Goal: Task Accomplishment & Management: Complete application form

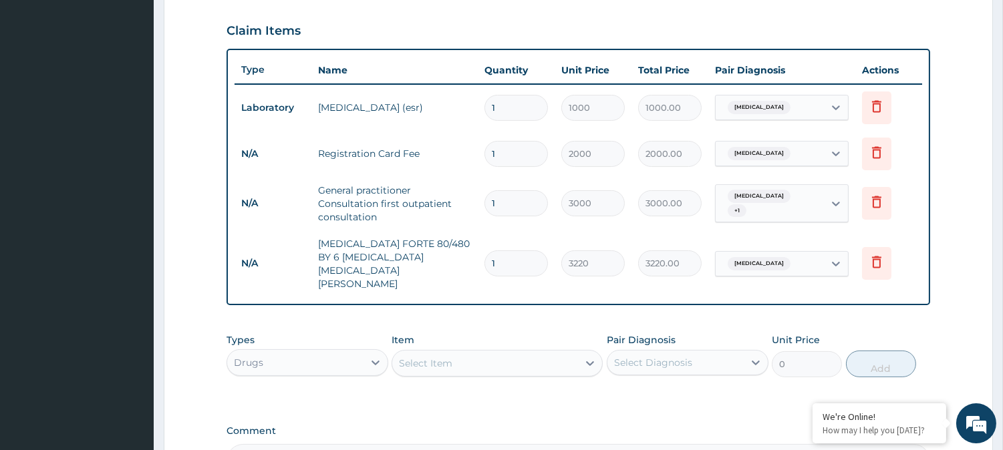
click at [435, 357] on div "Select Item" at bounding box center [425, 363] width 53 height 13
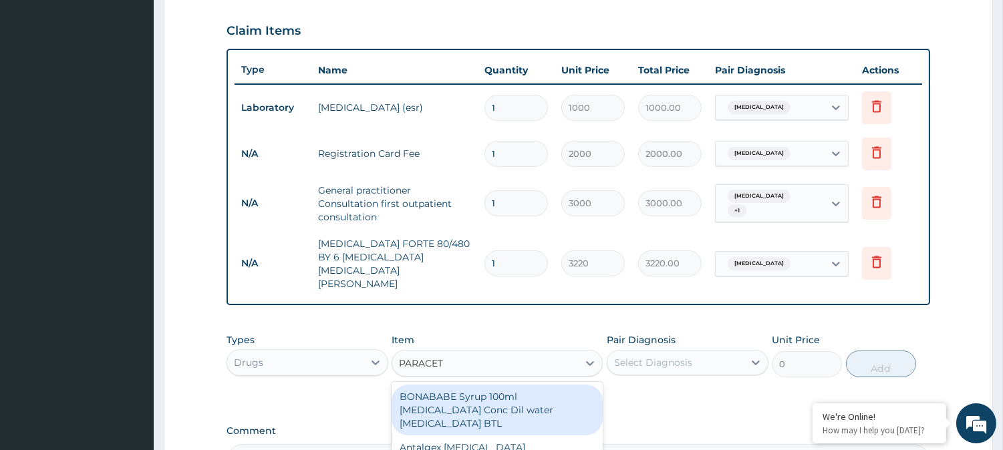
type input "PARACETA"
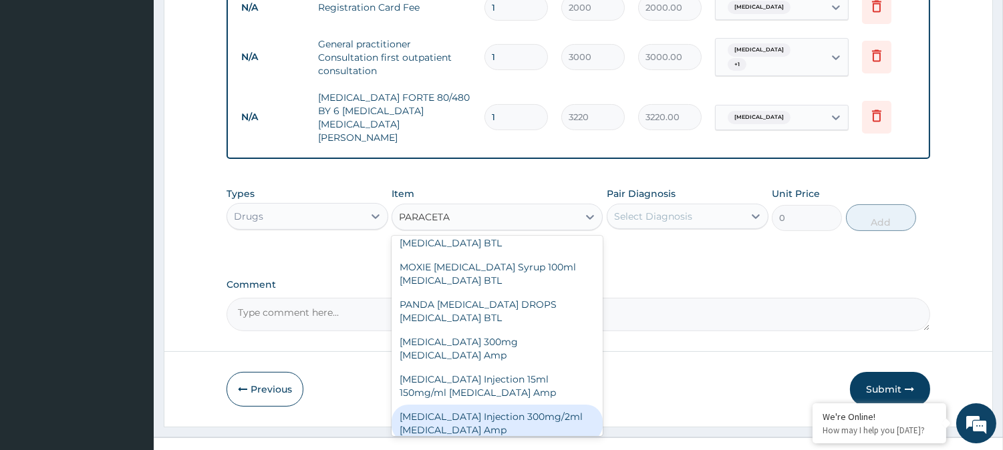
scroll to position [453, 0]
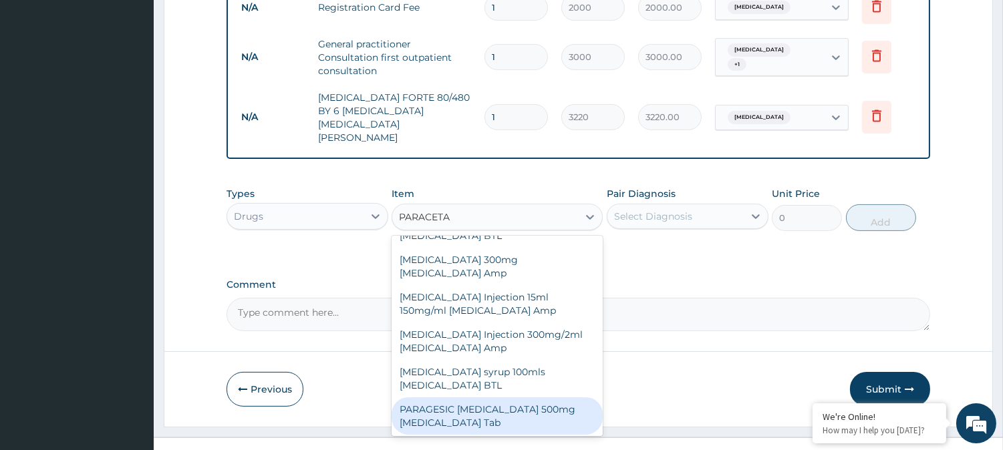
drag, startPoint x: 532, startPoint y: 397, endPoint x: 591, endPoint y: 314, distance: 101.6
click at [535, 397] on div "PARAGESIC [MEDICAL_DATA] 500mg [MEDICAL_DATA] Tab" at bounding box center [496, 415] width 211 height 37
type input "17.25"
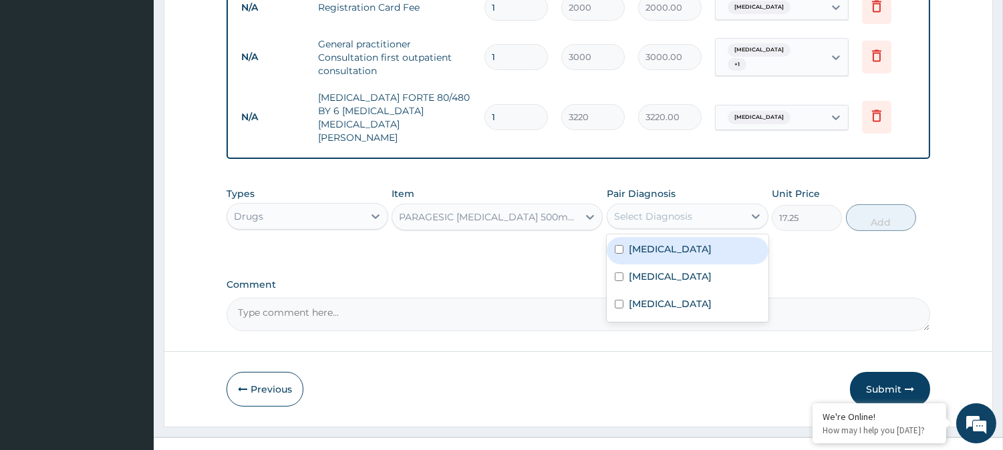
click at [651, 210] on div "Select Diagnosis" at bounding box center [653, 216] width 78 height 13
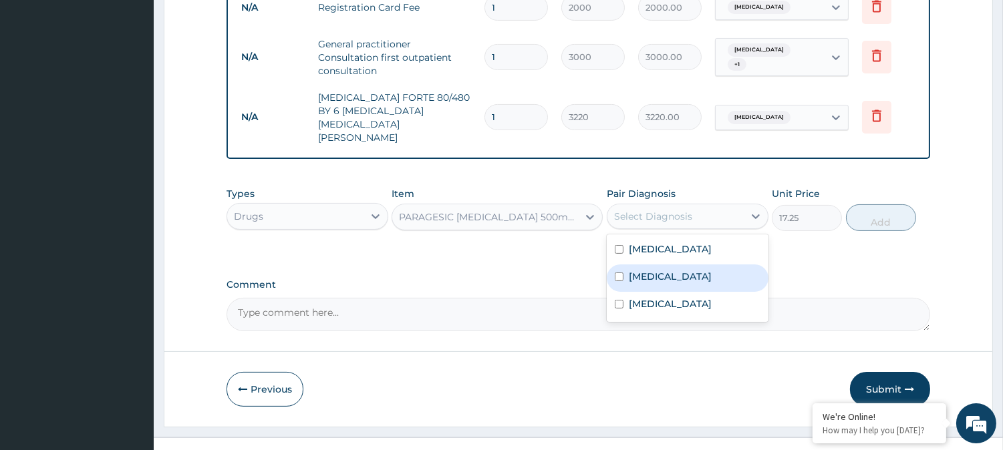
click at [653, 265] on div "[MEDICAL_DATA]" at bounding box center [688, 278] width 162 height 27
checkbox input "true"
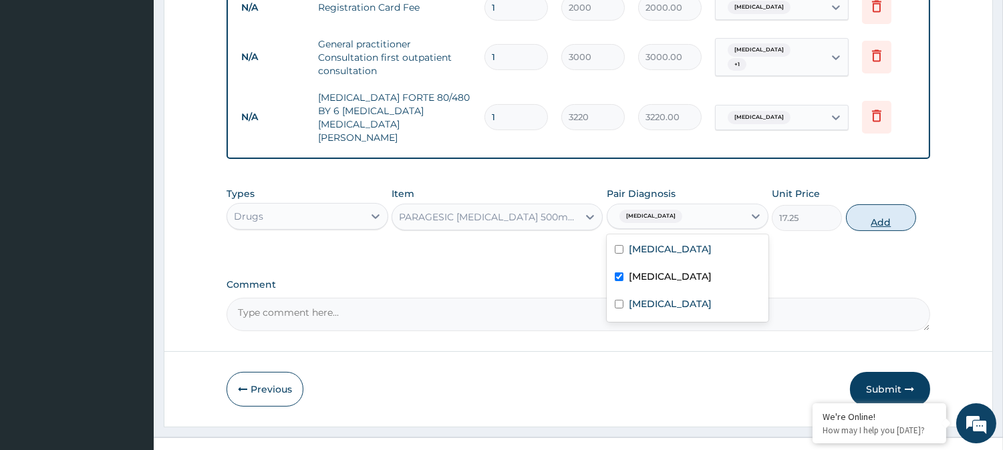
click at [889, 206] on button "Add" at bounding box center [881, 217] width 70 height 27
type input "0"
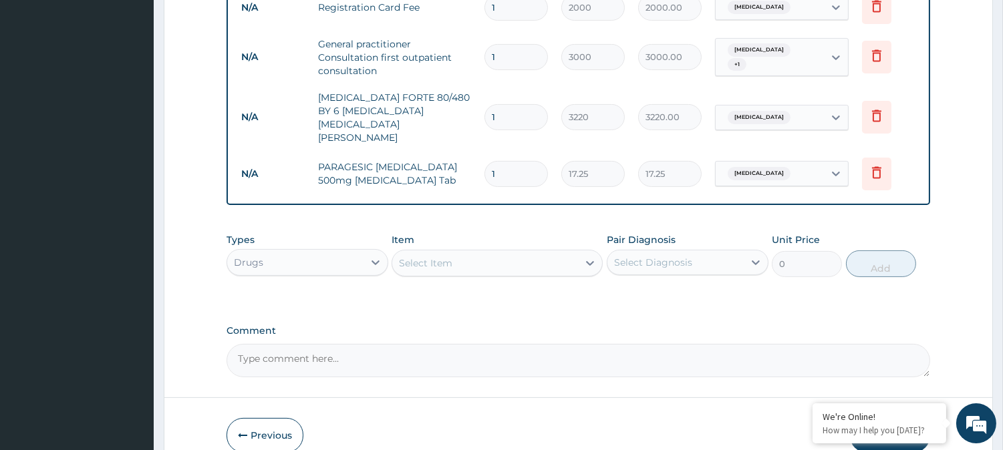
type input "18"
type input "310.50"
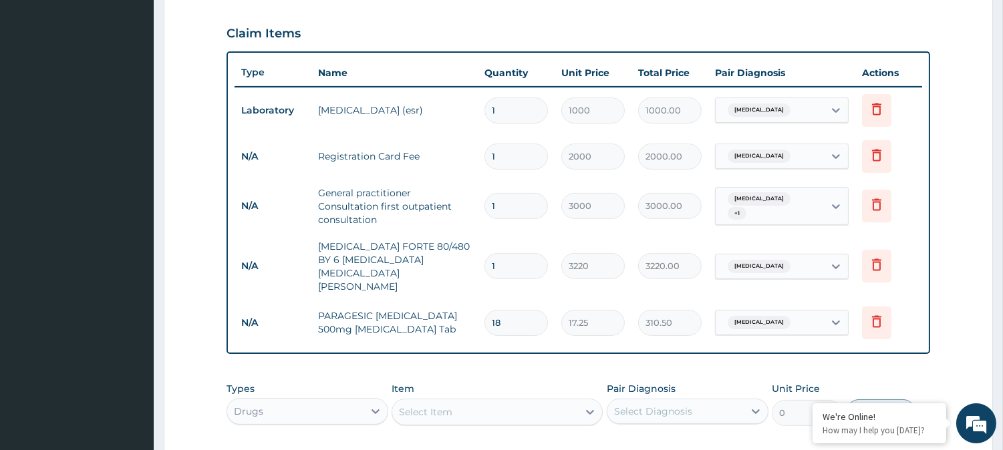
scroll to position [520, 0]
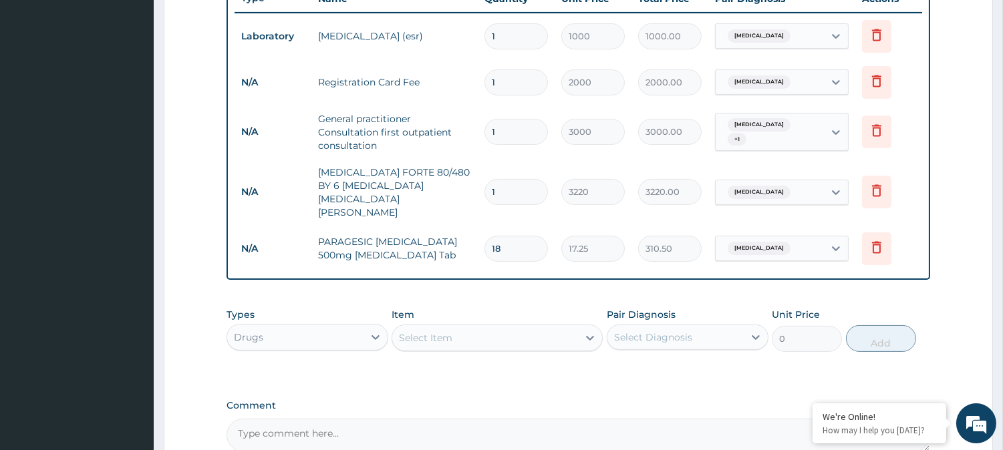
type input "18"
click at [271, 327] on div "Drugs" at bounding box center [295, 337] width 136 height 21
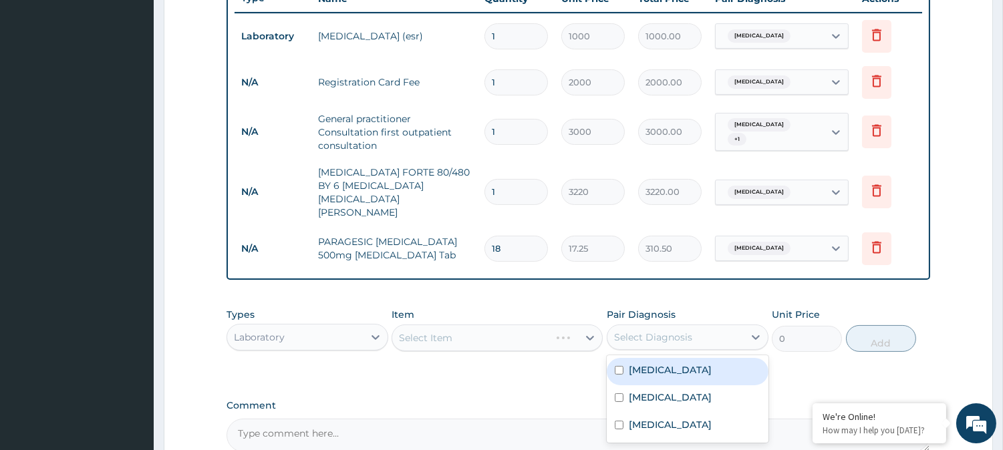
click at [706, 327] on div "Select Diagnosis" at bounding box center [675, 337] width 136 height 21
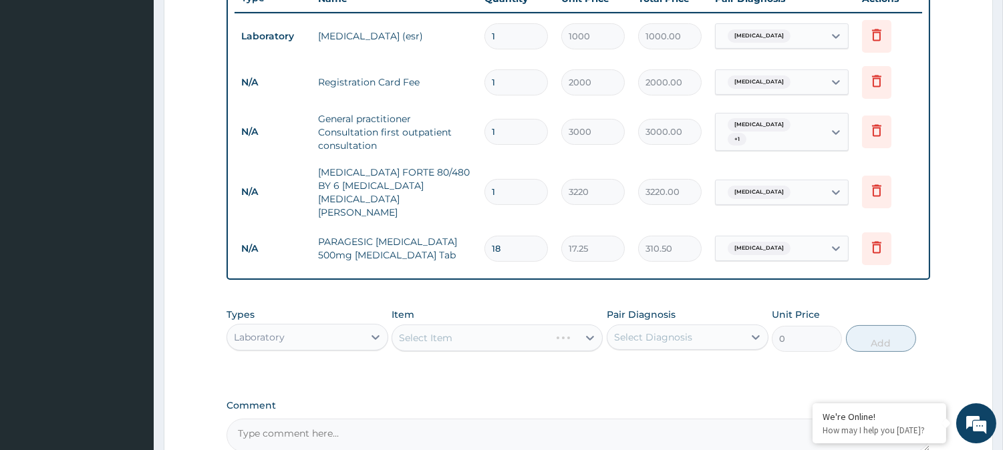
click at [455, 325] on div "Select Item" at bounding box center [496, 338] width 211 height 27
click at [458, 325] on div "Select Item" at bounding box center [496, 338] width 211 height 27
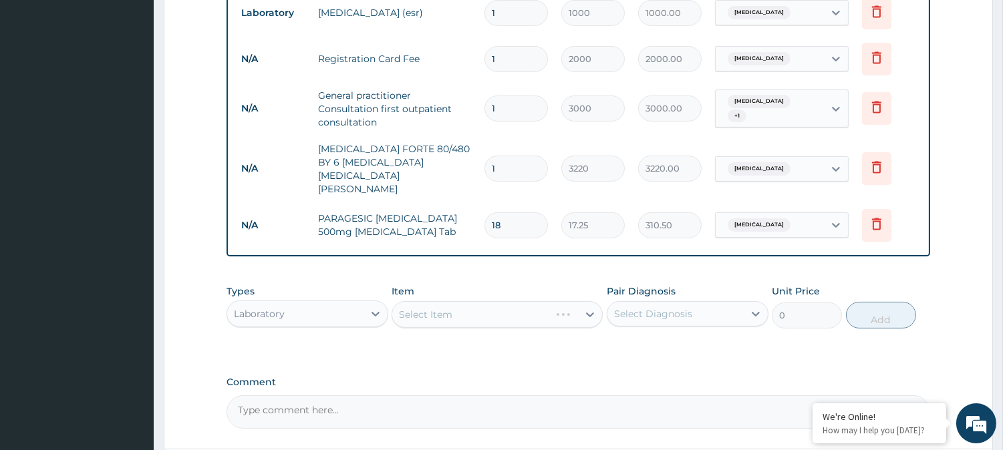
scroll to position [641, 0]
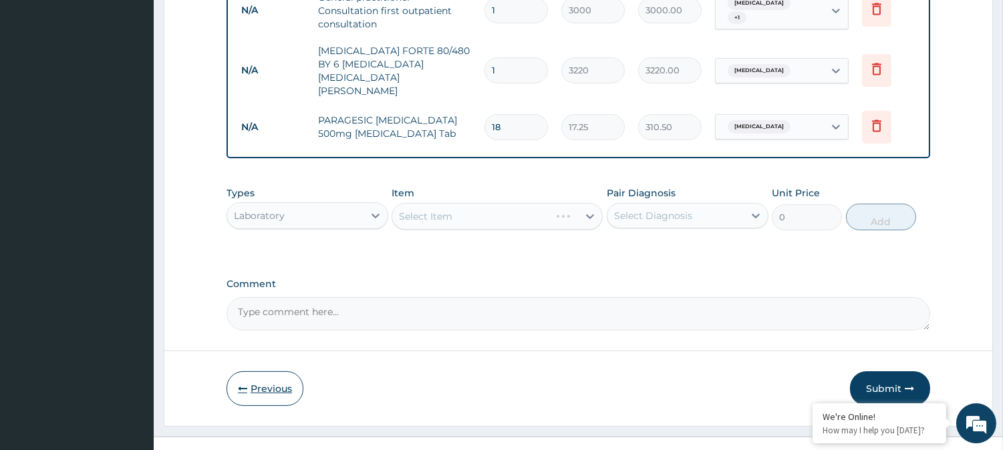
click at [242, 371] on button "Previous" at bounding box center [264, 388] width 77 height 35
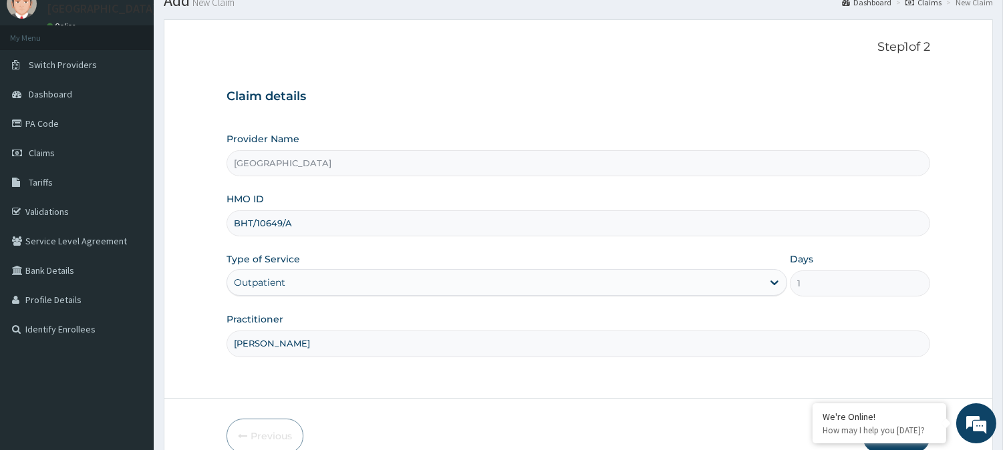
scroll to position [0, 0]
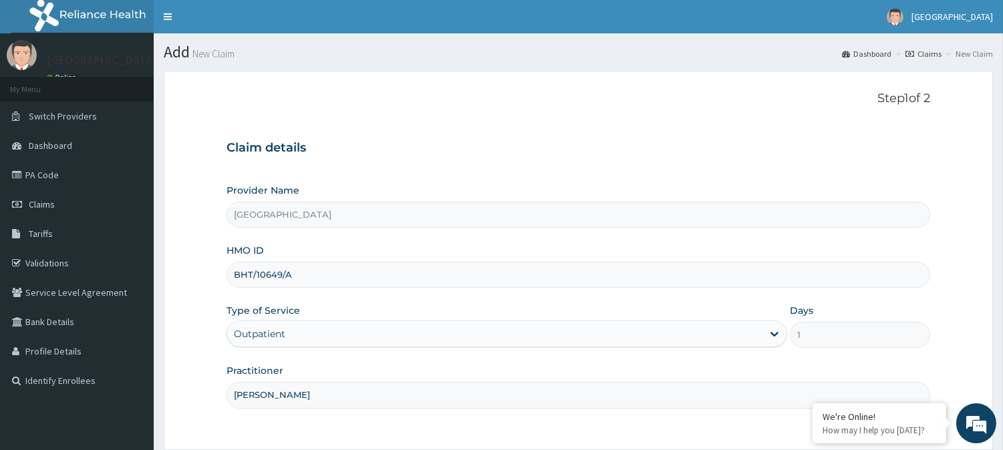
click at [266, 277] on input "BHT/10649/A" at bounding box center [577, 275] width 703 height 26
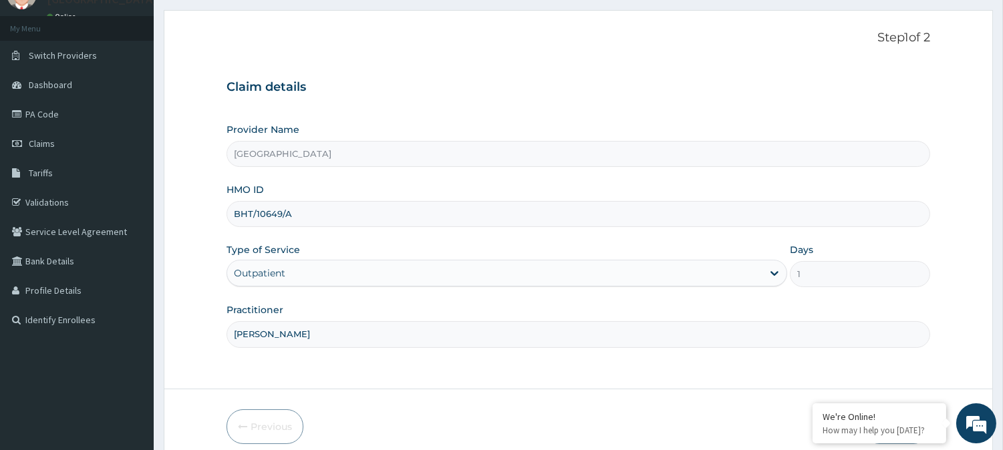
scroll to position [119, 0]
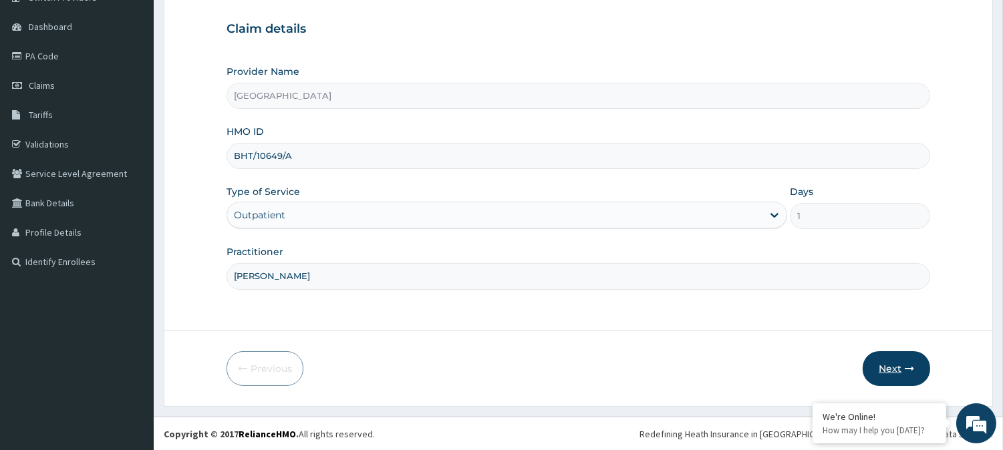
click at [905, 361] on button "Next" at bounding box center [895, 368] width 67 height 35
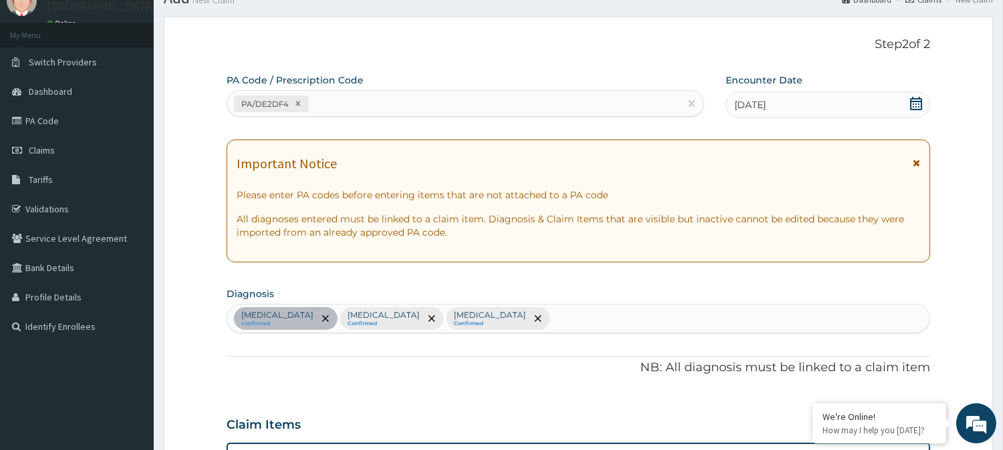
scroll to position [0, 0]
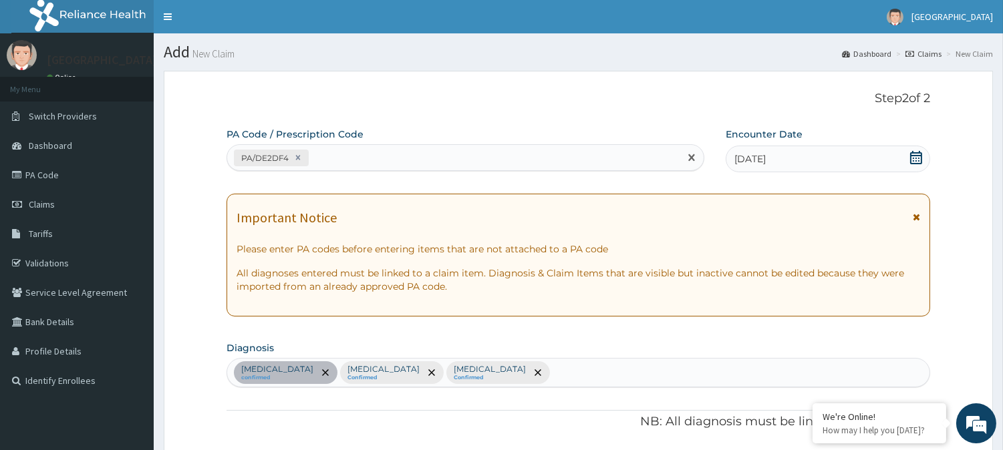
click at [437, 161] on div "PA/DE2DF4" at bounding box center [453, 158] width 452 height 22
type input "PA/DE2DF4"
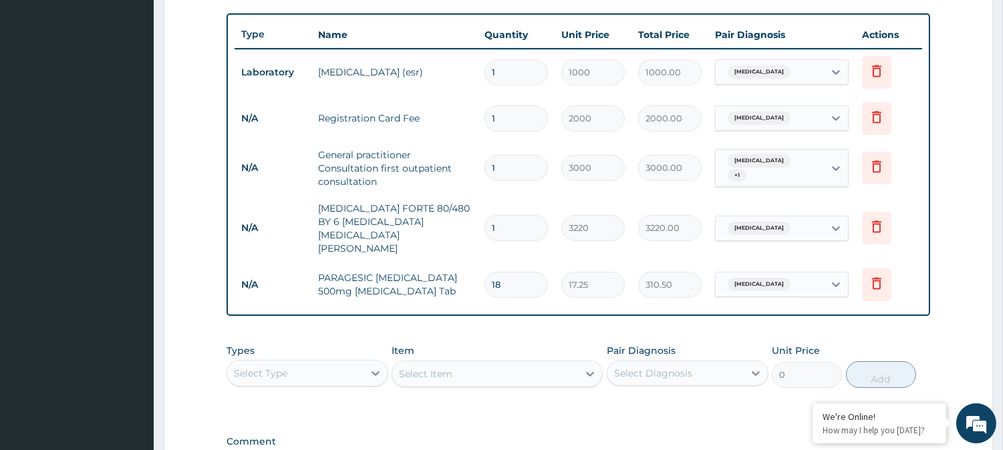
scroll to position [519, 0]
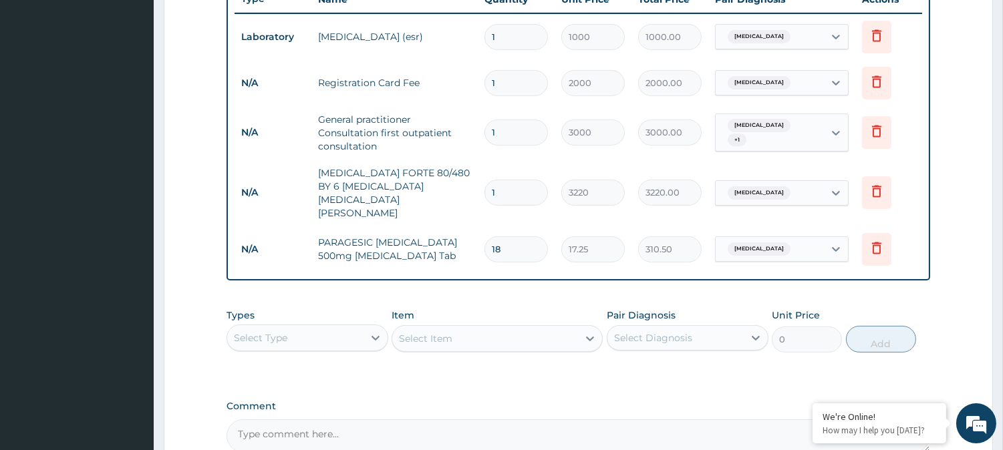
click at [319, 327] on div "Select Type" at bounding box center [295, 337] width 136 height 21
click at [311, 327] on div "Select Type" at bounding box center [295, 337] width 136 height 21
click at [375, 331] on icon at bounding box center [375, 337] width 13 height 13
click at [446, 401] on label "Comment" at bounding box center [577, 406] width 703 height 11
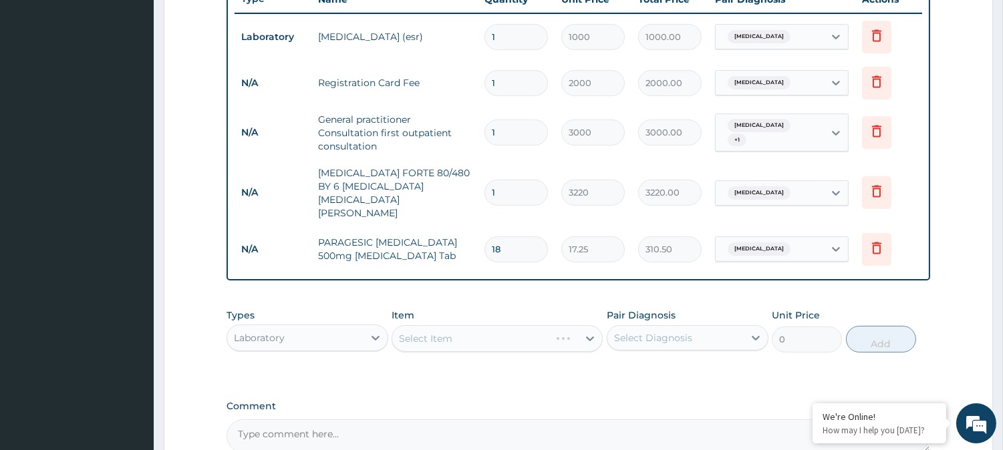
click at [446, 420] on textarea "Comment" at bounding box center [577, 436] width 703 height 33
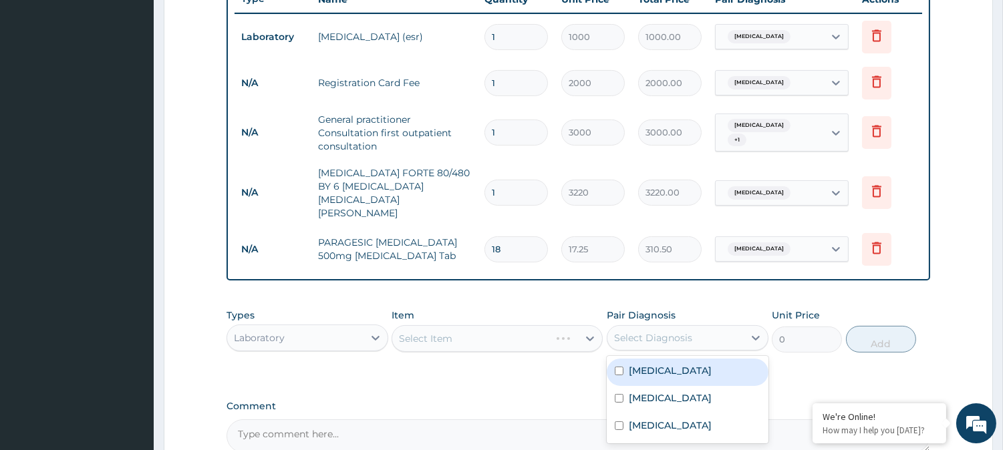
click at [736, 327] on div "Select Diagnosis" at bounding box center [675, 337] width 136 height 21
click at [728, 359] on div "[MEDICAL_DATA]" at bounding box center [688, 372] width 162 height 27
checkbox input "true"
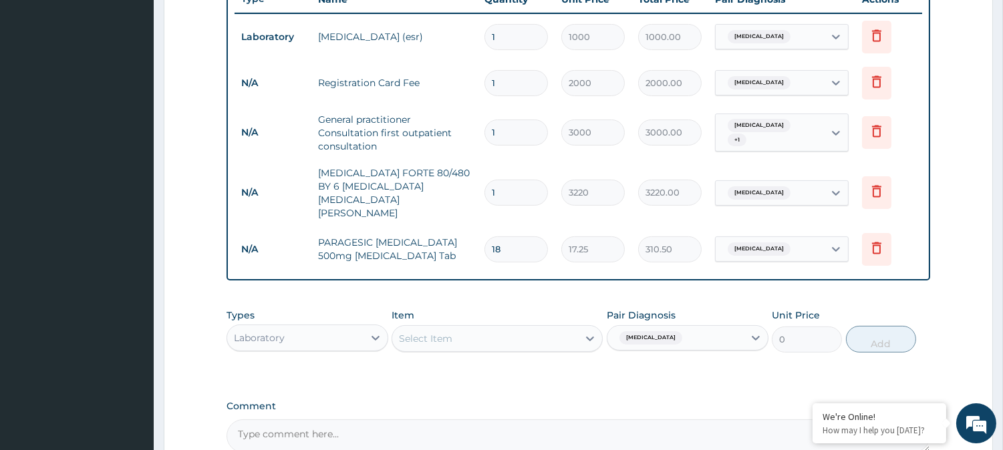
click at [396, 178] on td "[MEDICAL_DATA] FORTE 80/480 BY 6 [MEDICAL_DATA] [MEDICAL_DATA][PERSON_NAME]" at bounding box center [394, 193] width 166 height 67
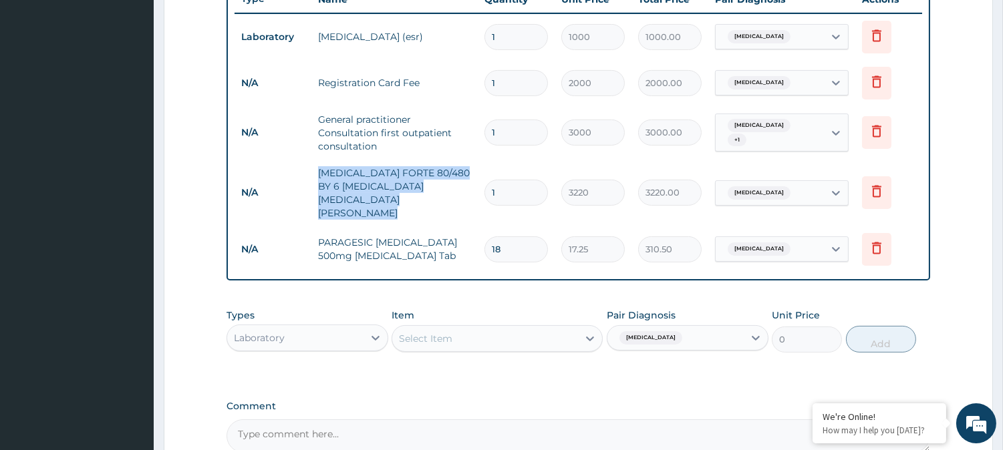
click at [396, 178] on td "[MEDICAL_DATA] FORTE 80/480 BY 6 [MEDICAL_DATA] [MEDICAL_DATA][PERSON_NAME]" at bounding box center [394, 193] width 166 height 67
copy td "[MEDICAL_DATA] FORTE 80/480 BY 6 [MEDICAL_DATA] [MEDICAL_DATA][PERSON_NAME]"
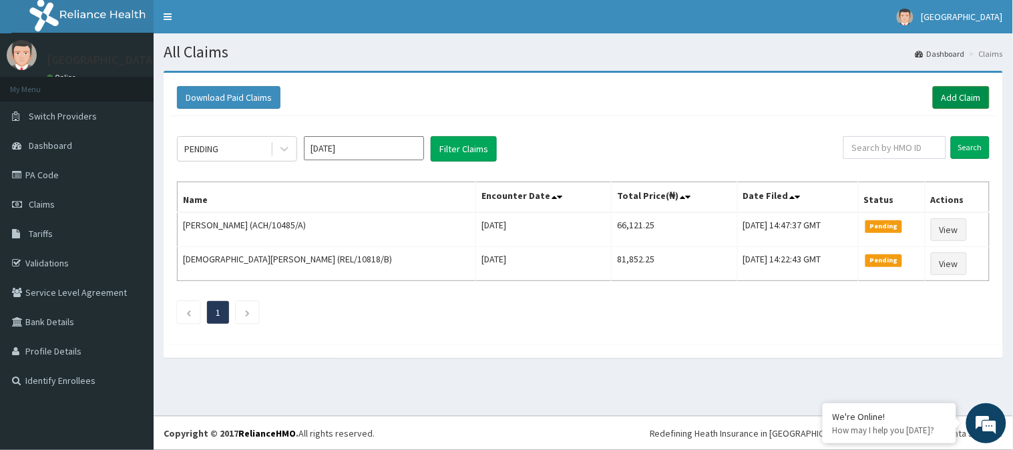
click at [947, 96] on link "Add Claim" at bounding box center [961, 97] width 57 height 23
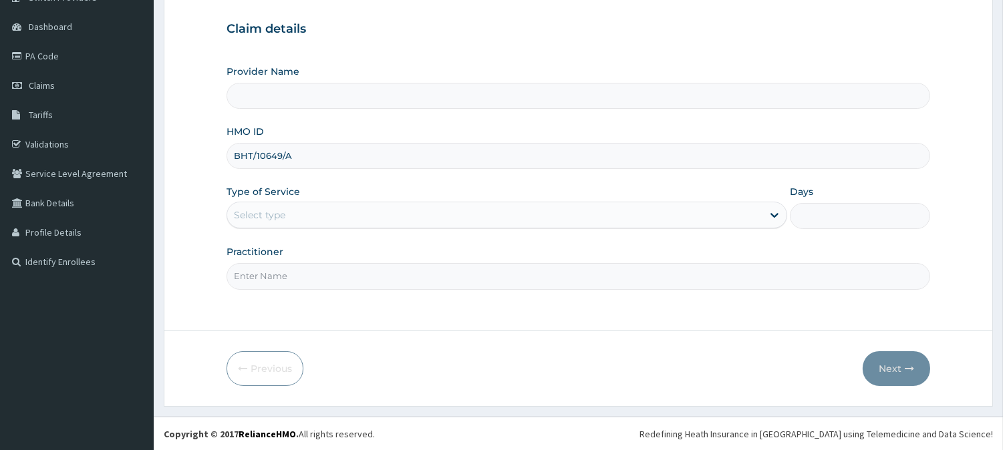
scroll to position [119, 0]
type input "BHT/10649/A"
click at [323, 220] on div "Select type" at bounding box center [494, 214] width 535 height 21
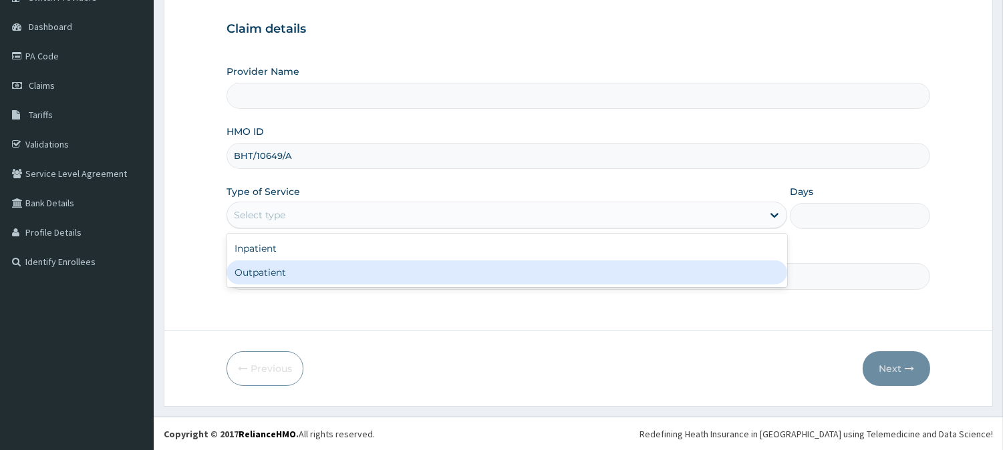
click at [311, 274] on div "Outpatient" at bounding box center [506, 273] width 560 height 24
type input "1"
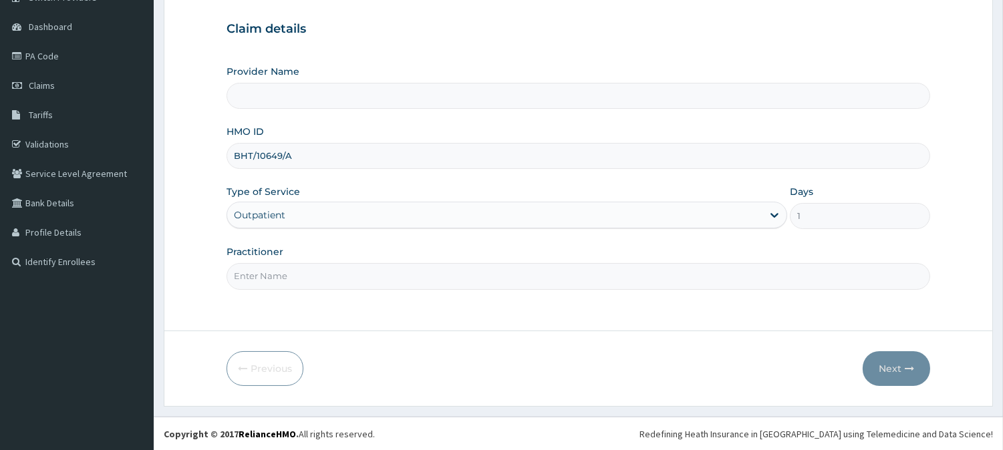
click at [331, 318] on form "Step 1 of 2 Claim details Provider Name HMO ID BHT/10649/A Type of Service opti…" at bounding box center [578, 179] width 829 height 455
type input "[GEOGRAPHIC_DATA]"
click at [536, 277] on input "Practitioner" at bounding box center [577, 276] width 703 height 26
type input "[PERSON_NAME]"
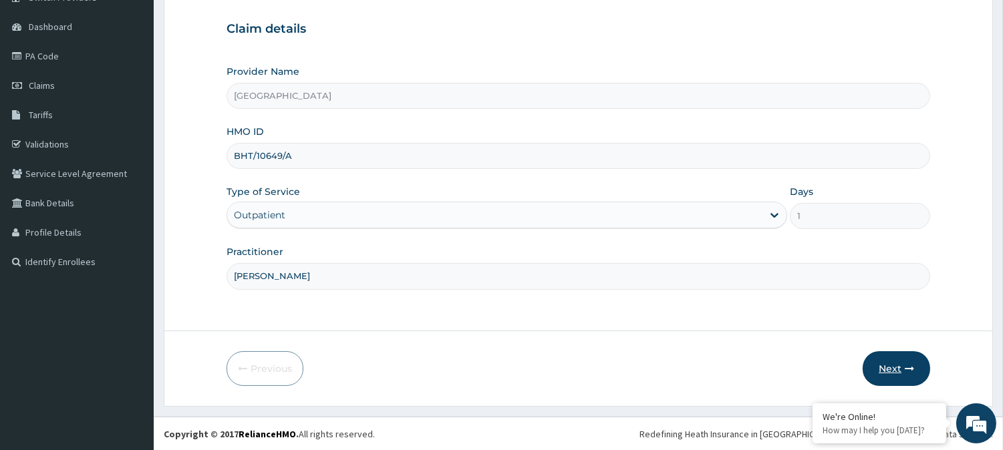
click at [911, 375] on button "Next" at bounding box center [895, 368] width 67 height 35
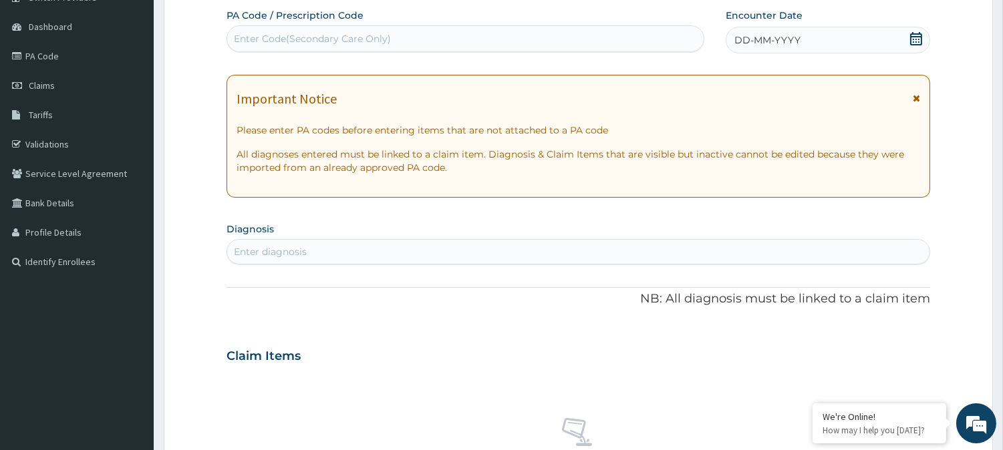
click at [469, 43] on div "Enter Code(Secondary Care Only)" at bounding box center [465, 38] width 476 height 21
paste input "PA/DE2DF4"
type input "PA/DE2DF4"
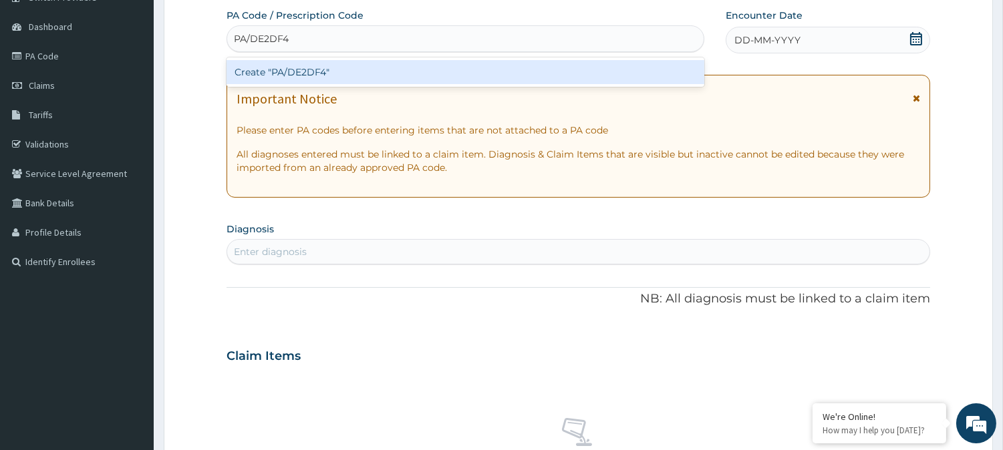
click at [321, 72] on div "Create "PA/DE2DF4"" at bounding box center [465, 72] width 478 height 24
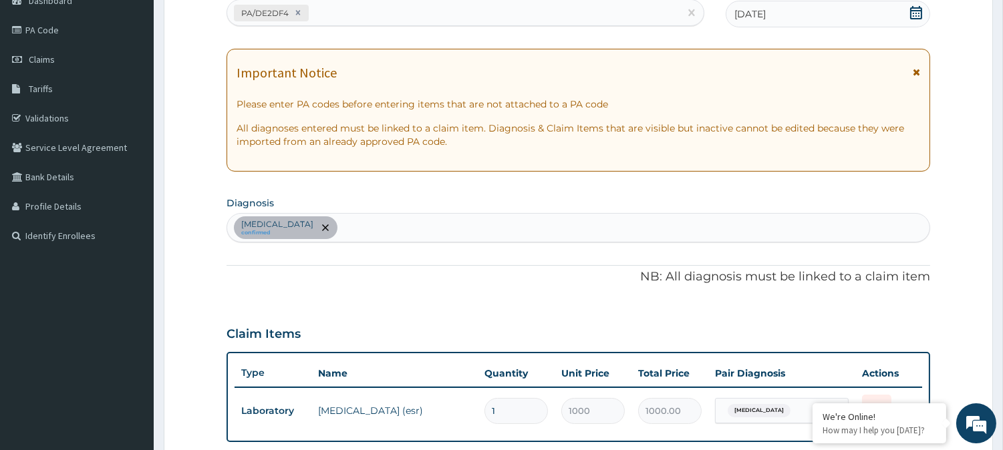
scroll to position [119, 0]
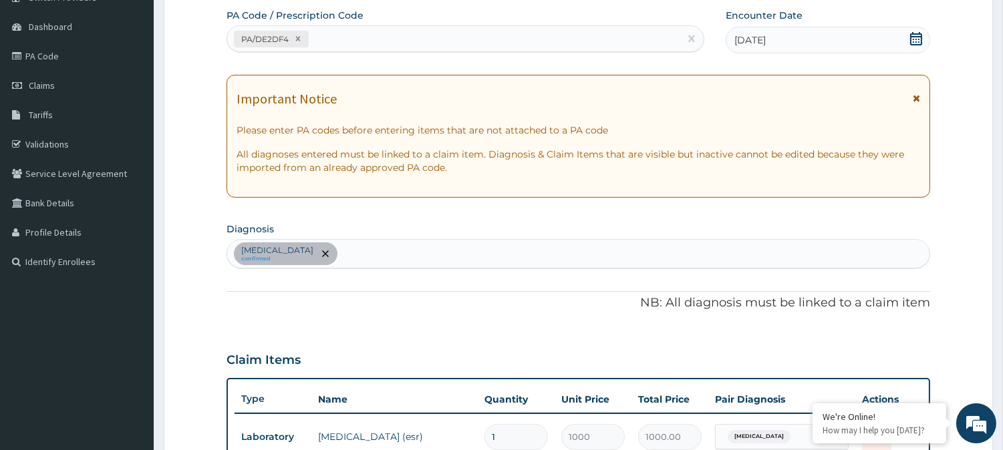
click at [495, 227] on section "Diagnosis [MEDICAL_DATA] confirmed" at bounding box center [577, 243] width 703 height 49
click at [478, 257] on div "[MEDICAL_DATA] confirmed" at bounding box center [578, 254] width 702 height 28
type input "[MEDICAL_DATA]"
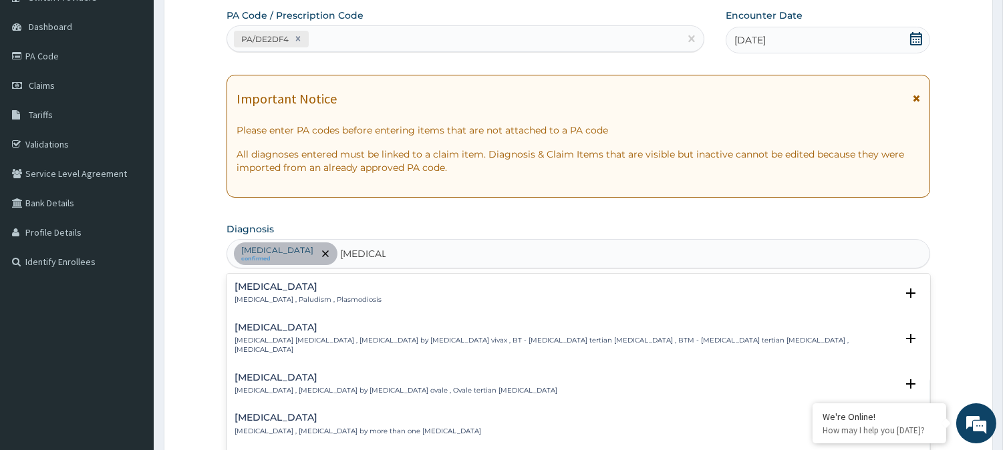
click at [279, 299] on p "[MEDICAL_DATA] , Paludism , Plasmodiosis" at bounding box center [307, 299] width 147 height 9
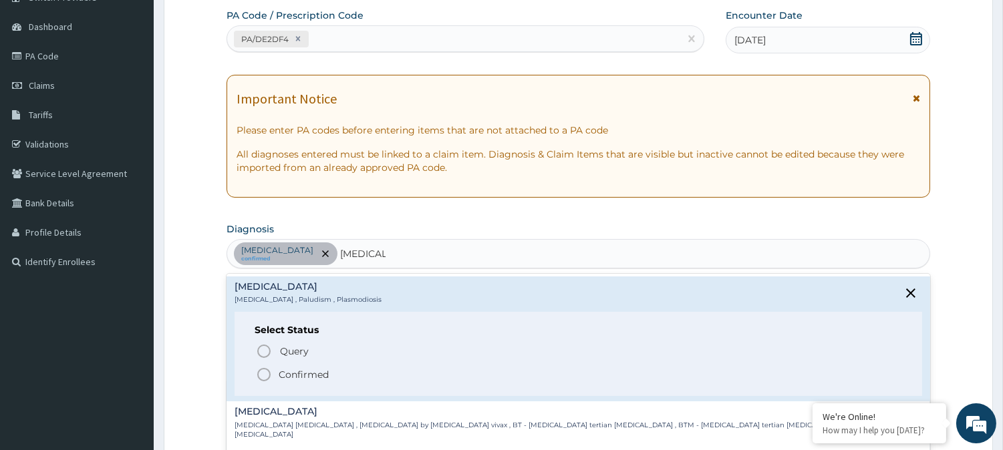
click at [304, 367] on span "Confirmed" at bounding box center [579, 375] width 646 height 16
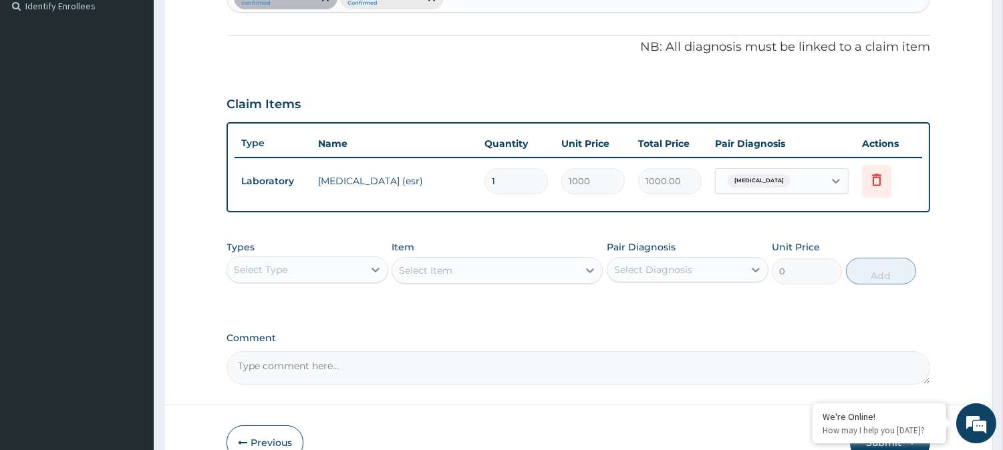
scroll to position [448, 0]
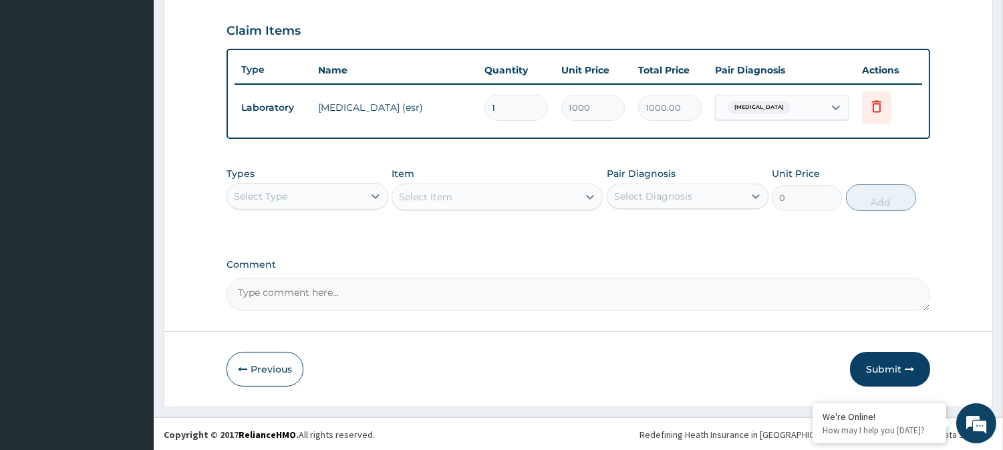
drag, startPoint x: 333, startPoint y: 192, endPoint x: 328, endPoint y: 204, distance: 12.9
click at [332, 196] on div "Select Type" at bounding box center [295, 196] width 136 height 21
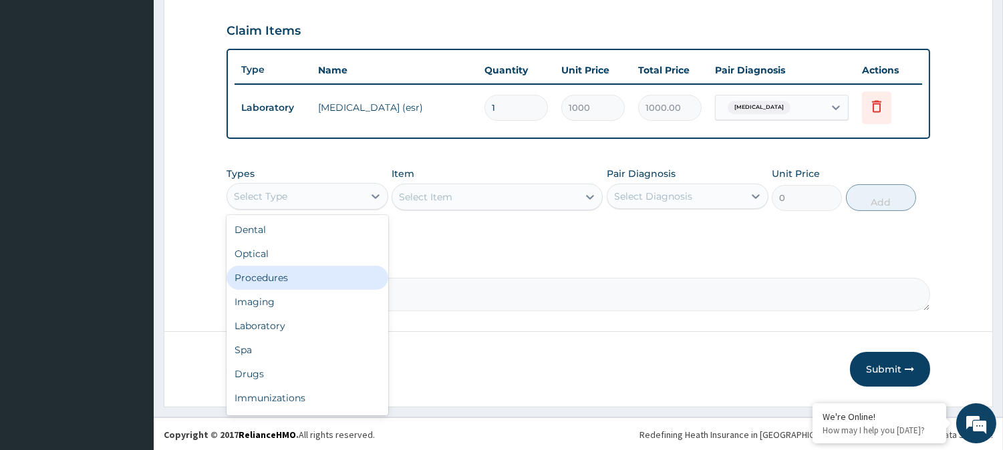
click at [305, 275] on div "Procedures" at bounding box center [307, 278] width 162 height 24
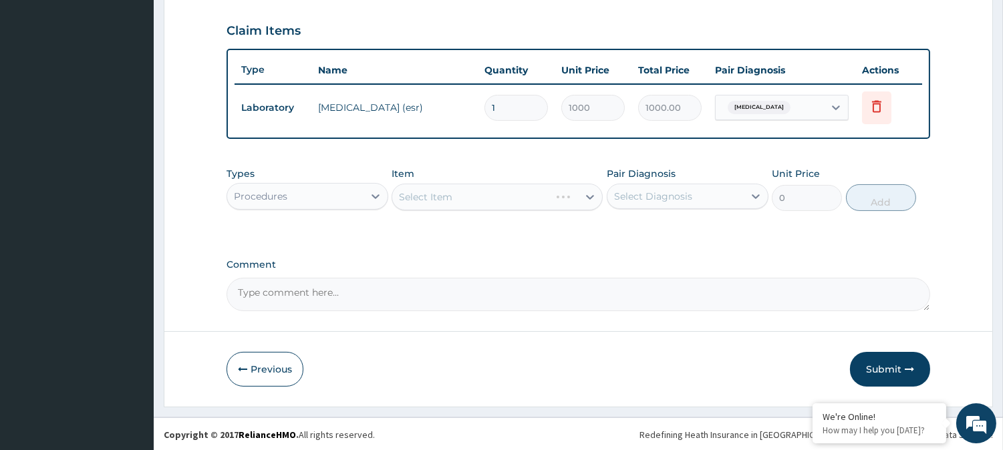
click at [677, 207] on div "Pair Diagnosis Select Diagnosis" at bounding box center [688, 189] width 162 height 44
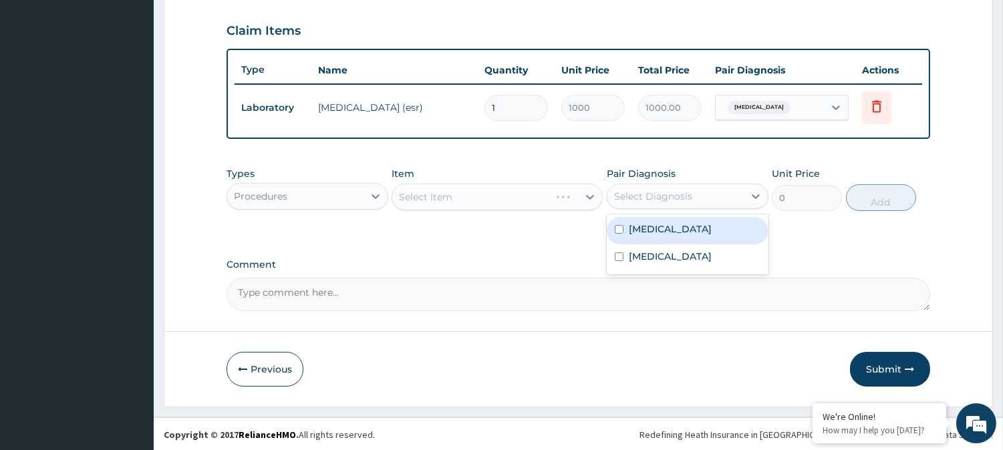
click at [676, 194] on div "Select Diagnosis" at bounding box center [653, 196] width 78 height 13
click at [673, 230] on label "[MEDICAL_DATA]" at bounding box center [670, 228] width 83 height 13
checkbox input "true"
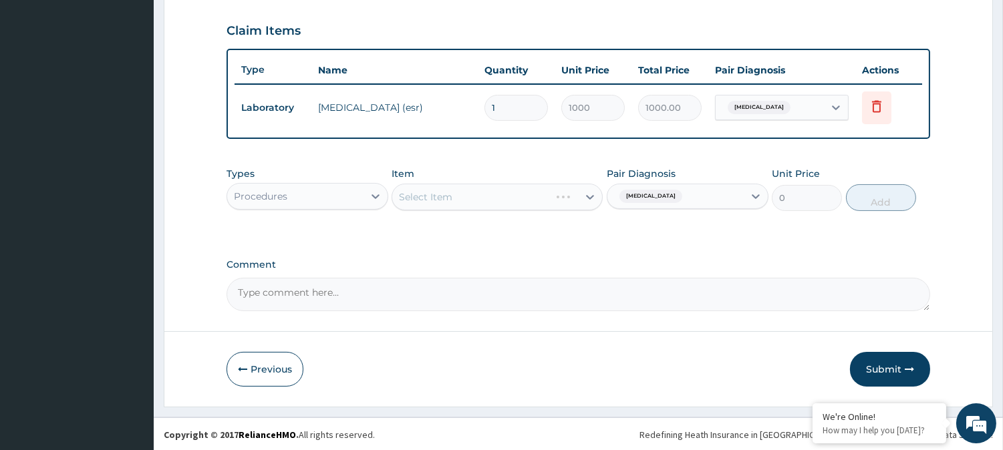
click at [666, 207] on div "[MEDICAL_DATA]" at bounding box center [688, 196] width 162 height 25
drag, startPoint x: 668, startPoint y: 202, endPoint x: 669, endPoint y: 211, distance: 9.4
click at [669, 202] on div "[MEDICAL_DATA]" at bounding box center [649, 196] width 70 height 17
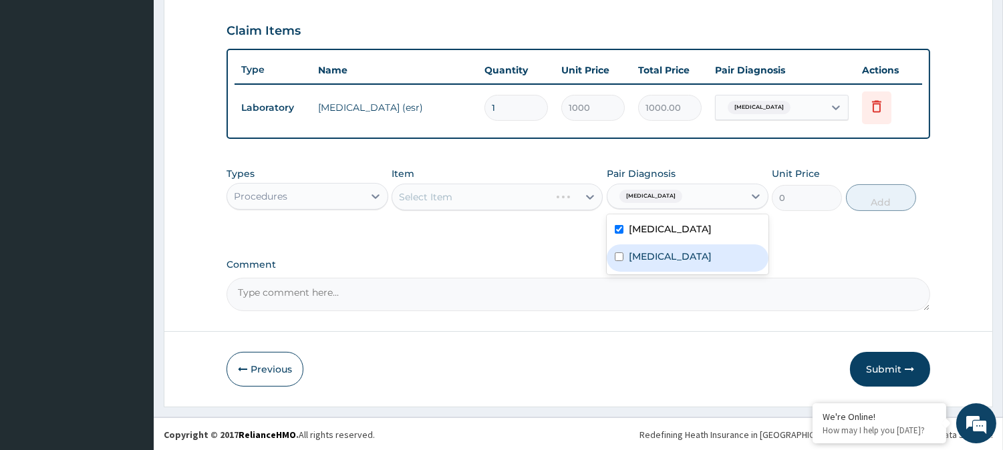
click at [658, 257] on label "[MEDICAL_DATA]" at bounding box center [670, 256] width 83 height 13
checkbox input "true"
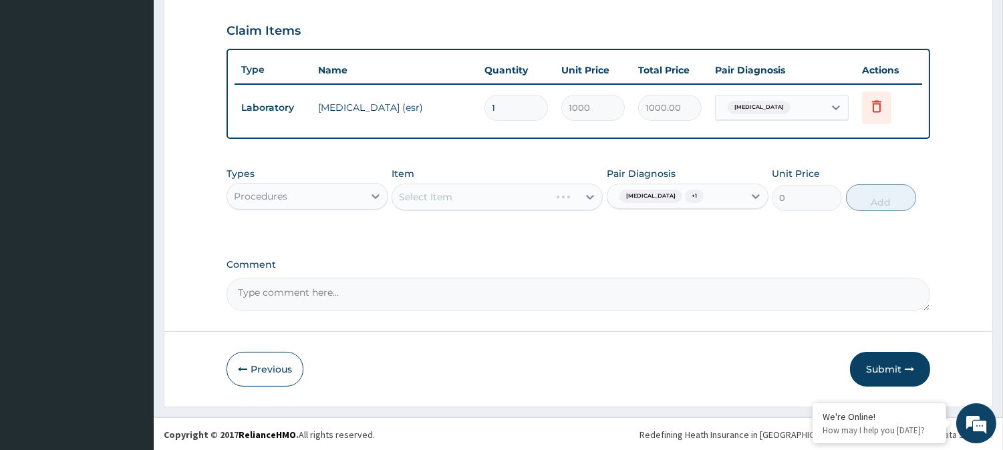
click at [485, 206] on div "Select Item" at bounding box center [496, 197] width 211 height 27
click at [436, 192] on div "Select Item" at bounding box center [425, 196] width 53 height 13
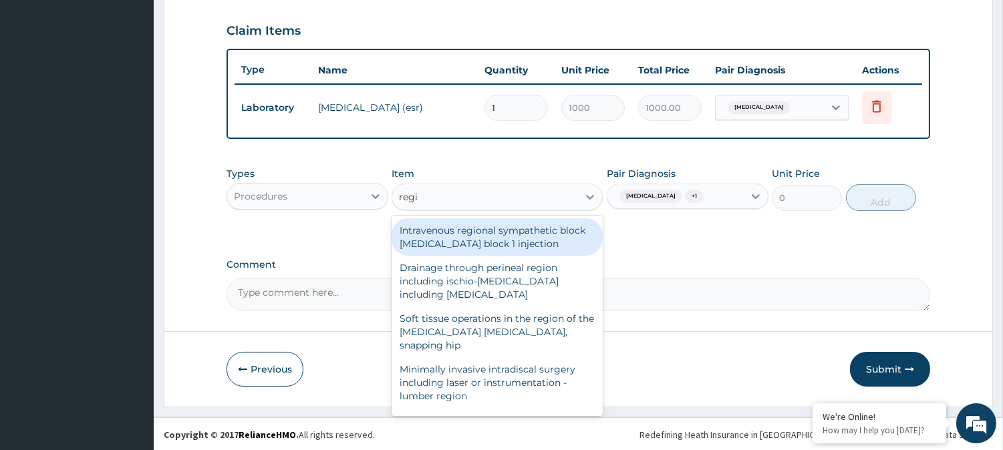
type input "regis"
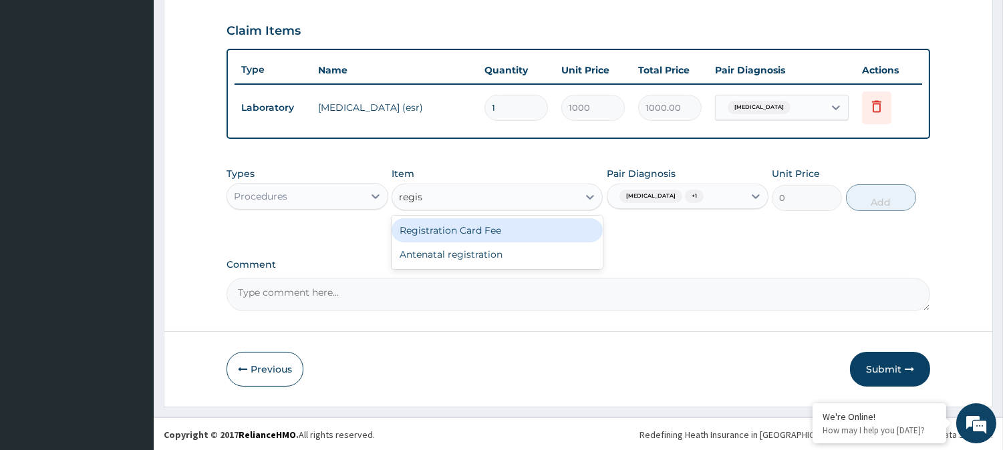
click at [492, 232] on div "Registration Card Fee" at bounding box center [496, 230] width 211 height 24
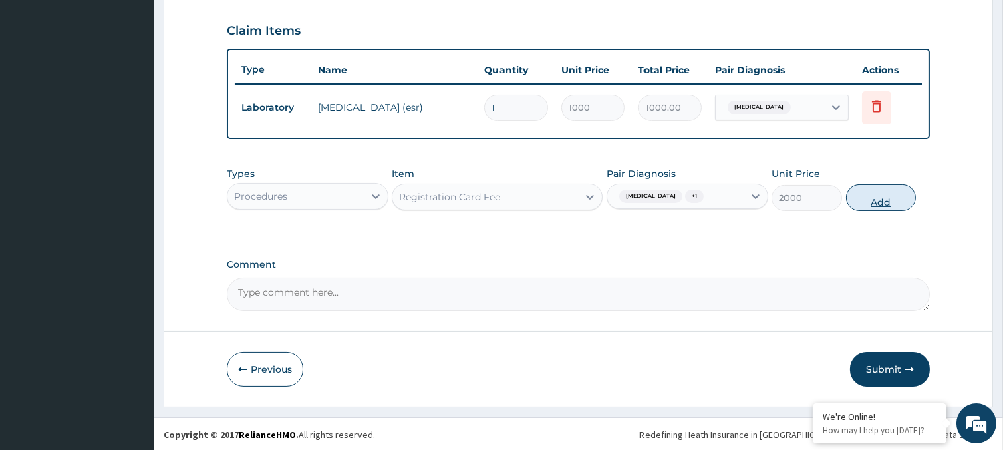
click at [892, 200] on button "Add" at bounding box center [881, 197] width 70 height 27
type input "0"
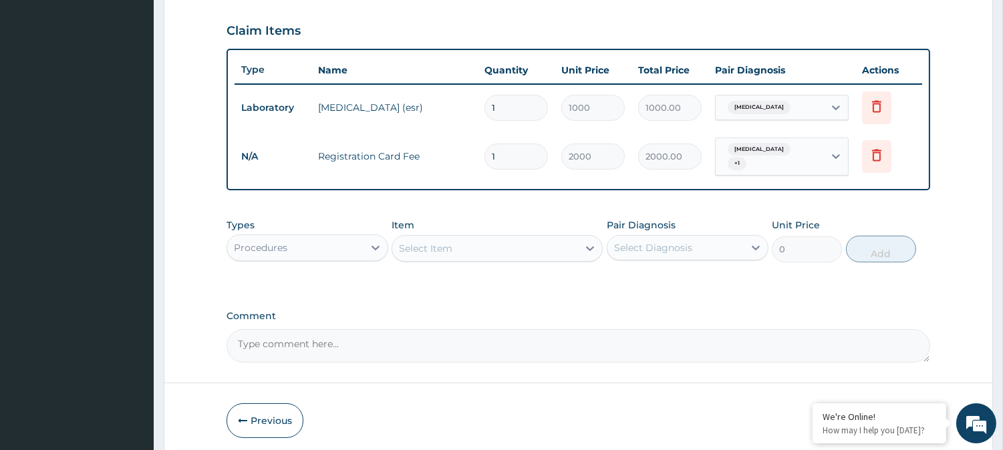
click at [435, 242] on div "Select Item" at bounding box center [425, 248] width 53 height 13
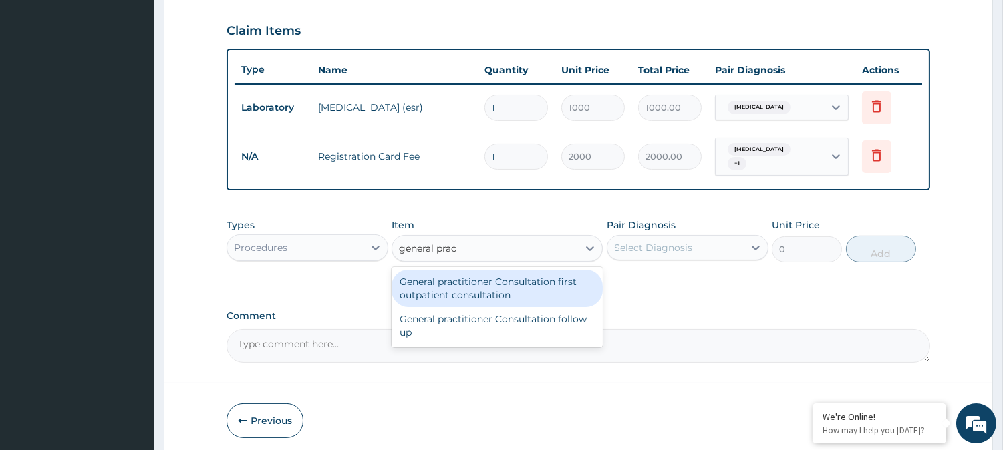
type input "general pract"
click at [516, 289] on div "General practitioner Consultation first outpatient consultation" at bounding box center [496, 288] width 211 height 37
type input "3000"
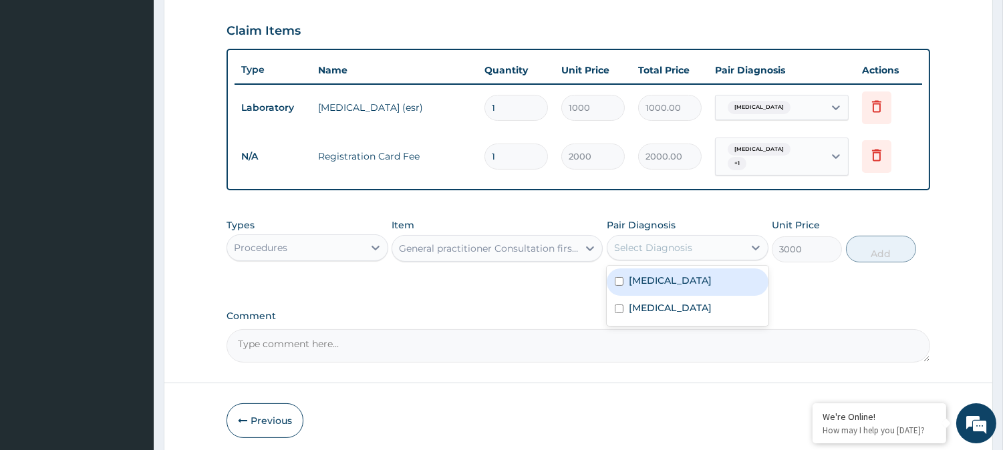
click at [711, 250] on div "Select Diagnosis" at bounding box center [675, 247] width 136 height 21
click at [709, 279] on label "[MEDICAL_DATA]" at bounding box center [670, 280] width 83 height 13
checkbox input "true"
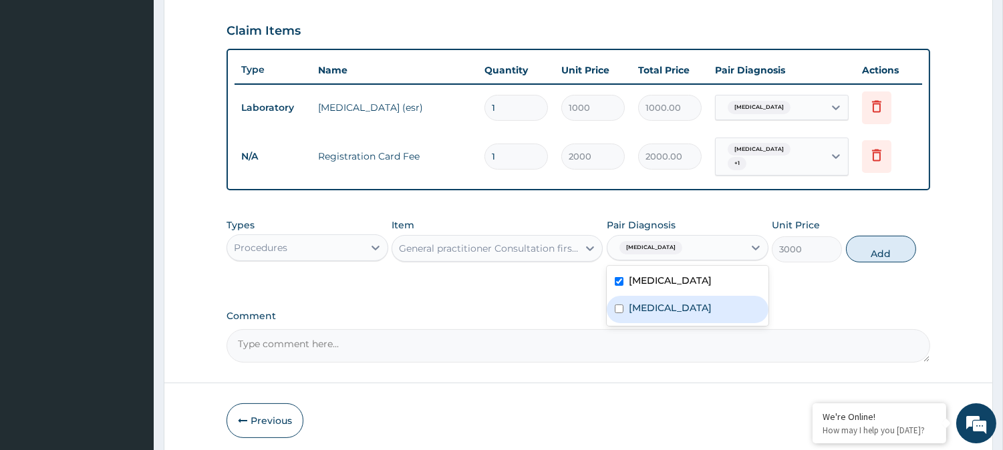
click at [683, 303] on div "[MEDICAL_DATA]" at bounding box center [688, 309] width 162 height 27
checkbox input "true"
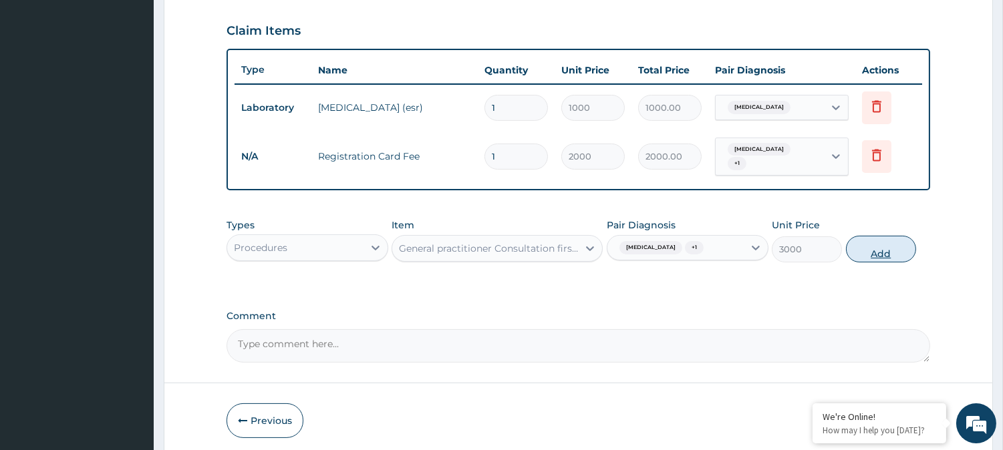
click at [864, 258] on button "Add" at bounding box center [881, 249] width 70 height 27
type input "0"
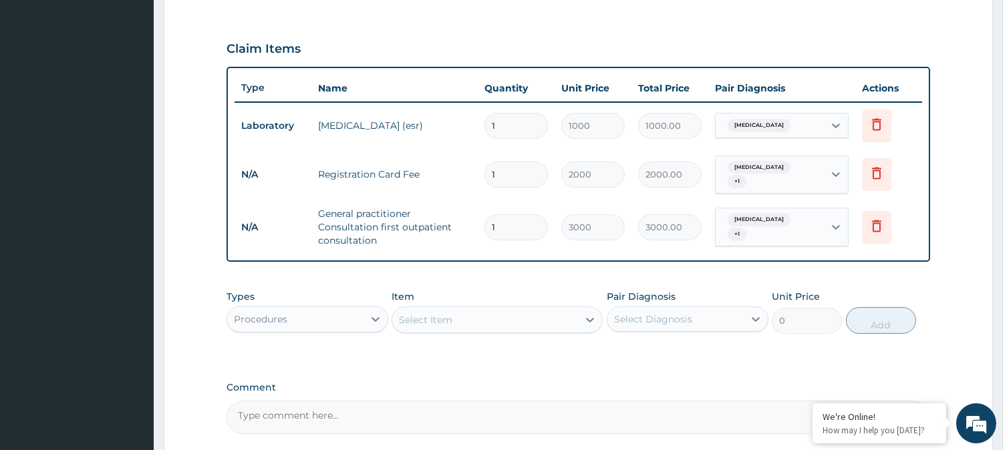
scroll to position [77, 0]
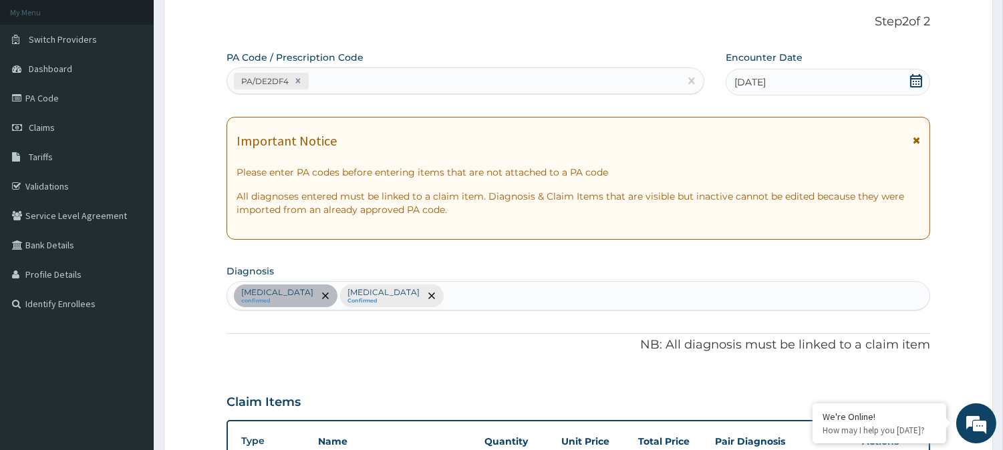
click at [538, 321] on div "PA Code / Prescription Code PA/DE2DF4 Encounter Date 12-09-2025 Important Notic…" at bounding box center [577, 419] width 703 height 737
click at [526, 299] on div "Upper respiratory infection confirmed Malaria Confirmed" at bounding box center [578, 296] width 702 height 28
type input "rhinit"
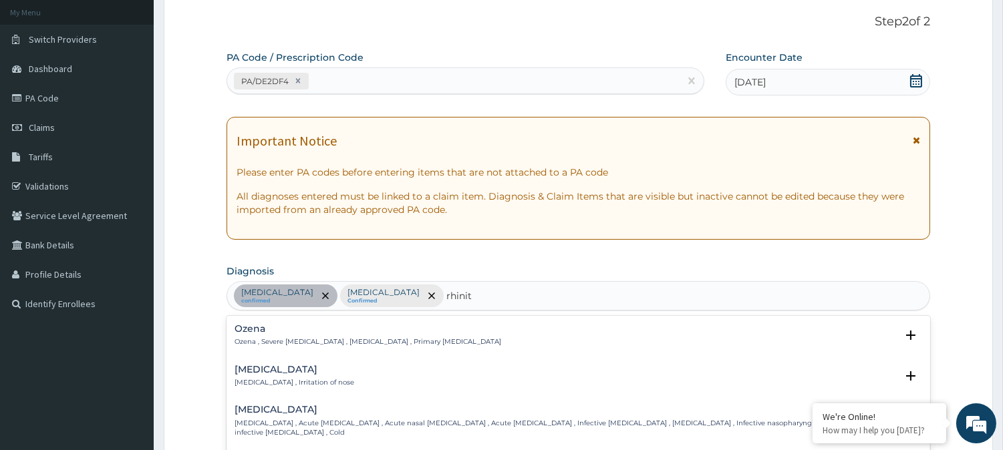
click at [335, 375] on div "Rhinitis Rhinitis , Irritation of nose" at bounding box center [577, 376] width 687 height 23
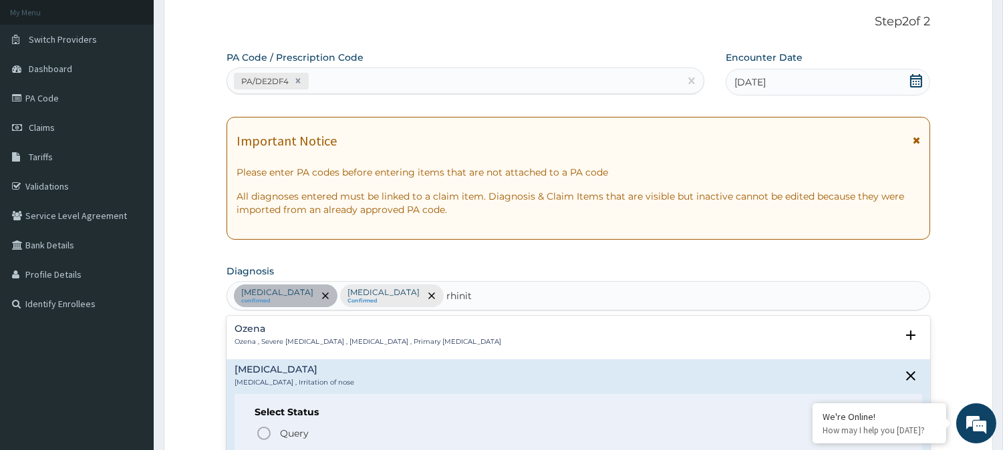
scroll to position [74, 0]
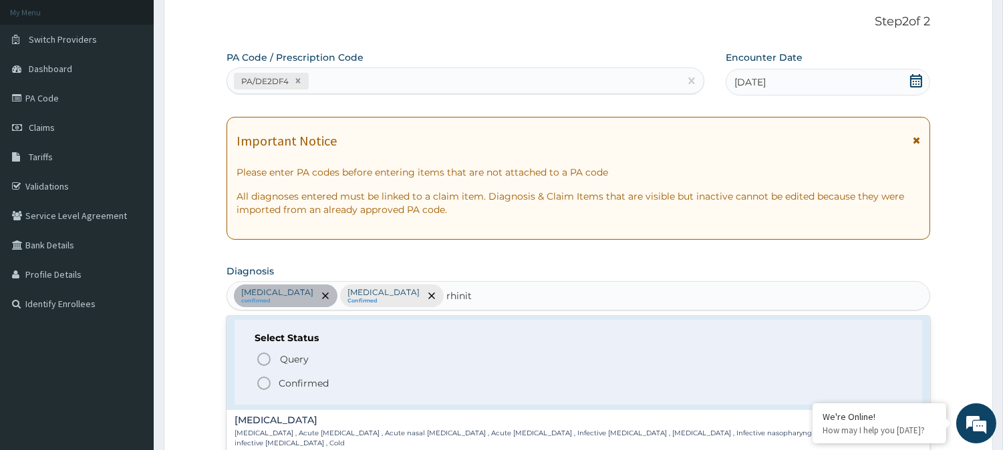
click at [308, 386] on p "Confirmed" at bounding box center [304, 383] width 50 height 13
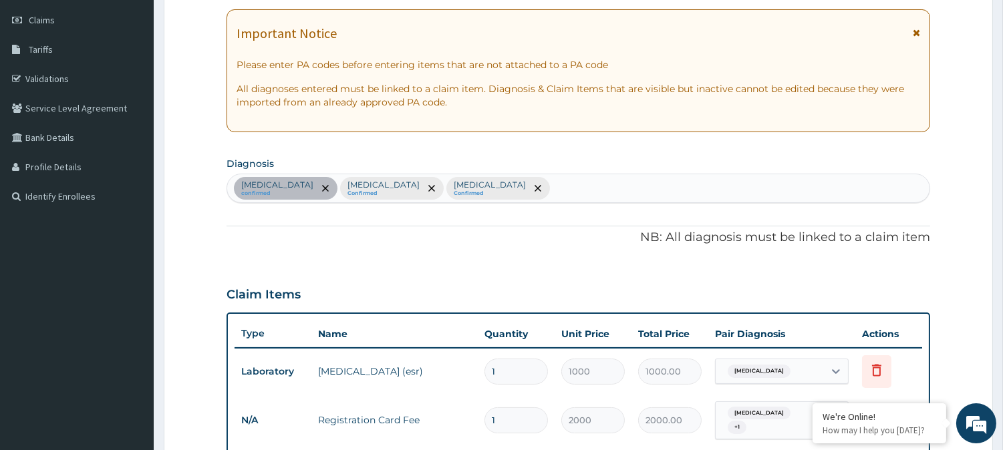
scroll to position [374, 0]
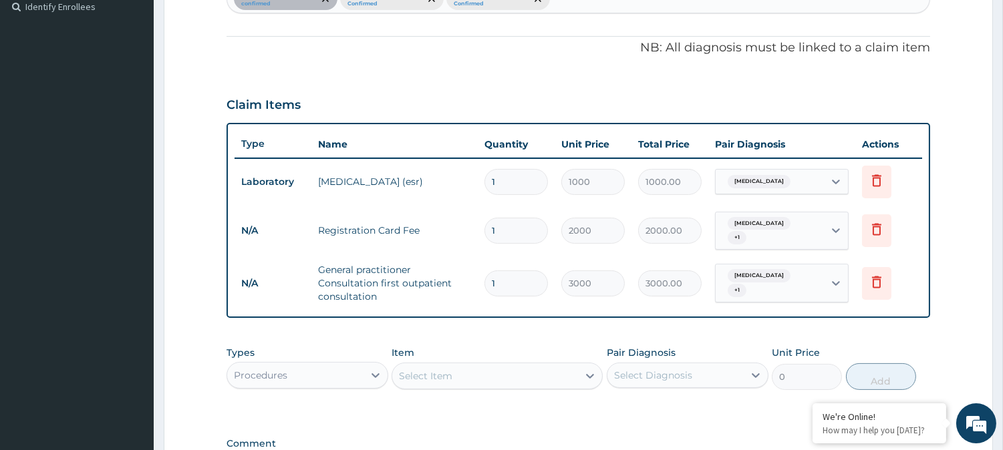
click at [787, 297] on div "Upper respiratory infection + 1" at bounding box center [767, 283] width 91 height 32
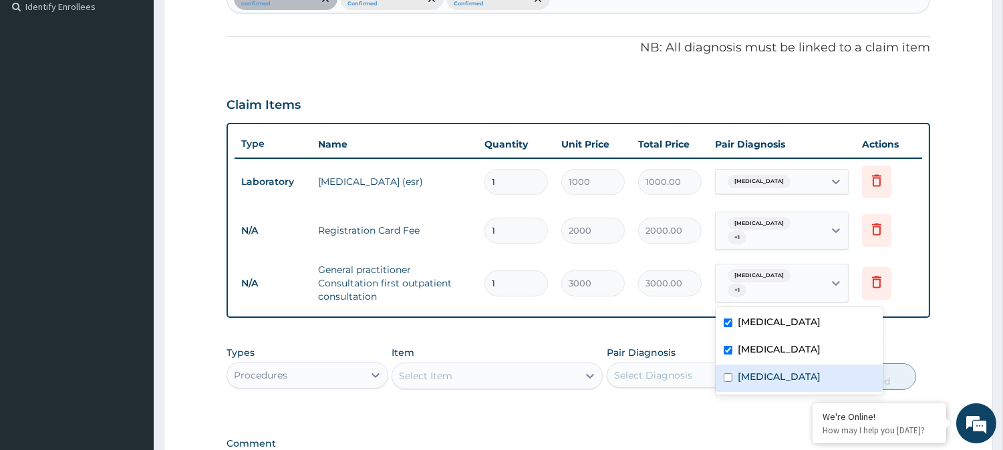
click at [766, 379] on label "[MEDICAL_DATA]" at bounding box center [779, 376] width 83 height 13
checkbox input "true"
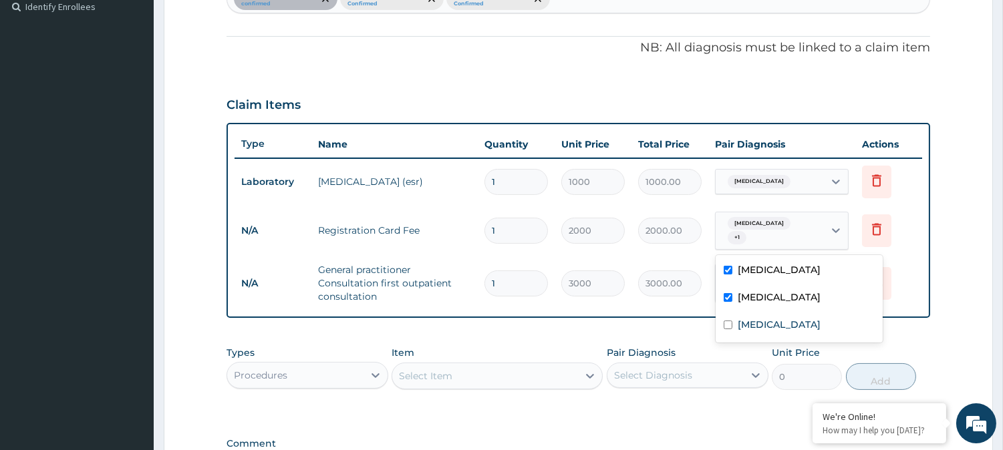
click at [774, 231] on div "Upper respiratory infection + 1" at bounding box center [767, 231] width 91 height 32
click at [773, 317] on div "[MEDICAL_DATA]" at bounding box center [798, 326] width 167 height 27
checkbox input "true"
click at [748, 177] on span "[MEDICAL_DATA]" at bounding box center [758, 181] width 63 height 13
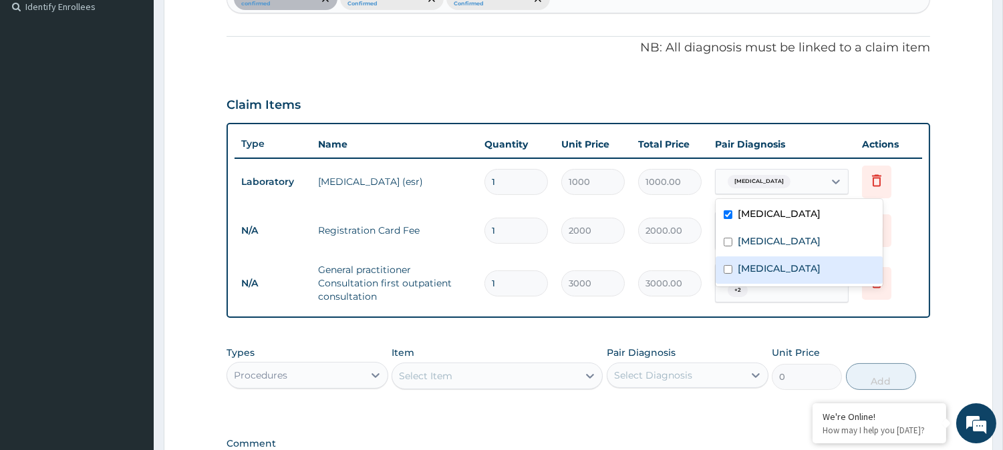
click at [759, 266] on label "[MEDICAL_DATA]" at bounding box center [779, 268] width 83 height 13
checkbox input "true"
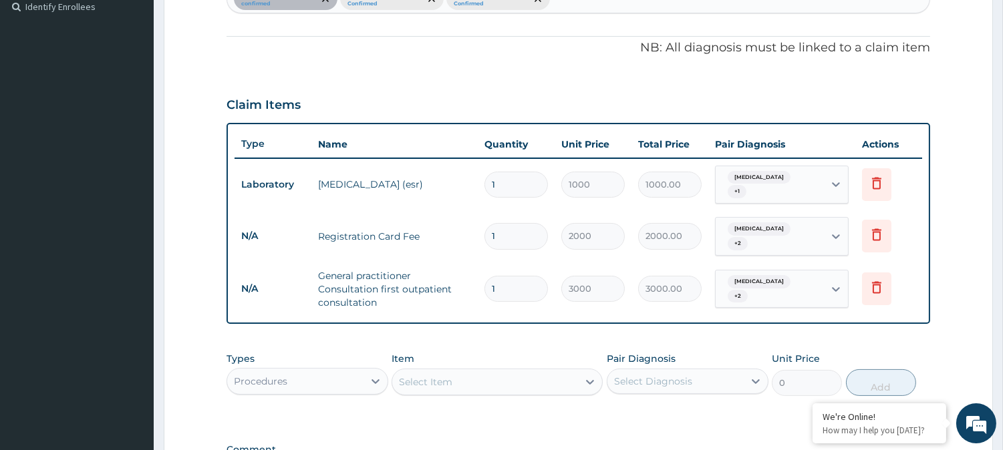
click at [333, 375] on div "Procedures" at bounding box center [295, 381] width 136 height 21
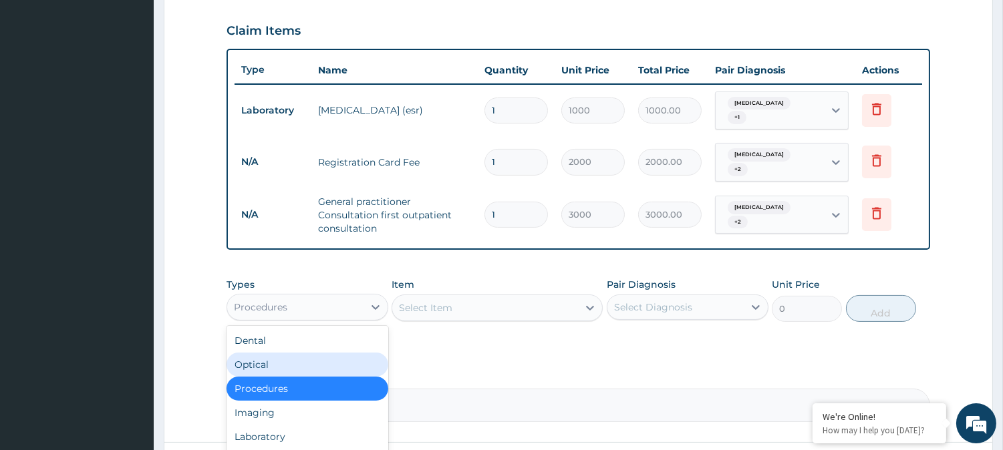
scroll to position [45, 0]
